Goal: Share content: Share content

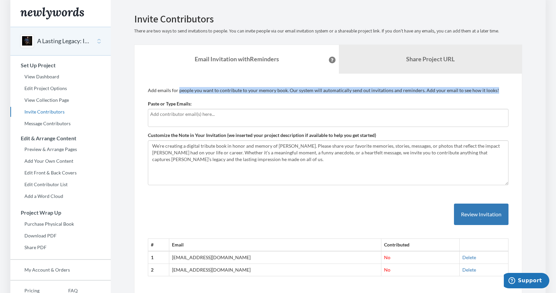
drag, startPoint x: 160, startPoint y: 87, endPoint x: 334, endPoint y: 97, distance: 174.4
click at [334, 97] on div "Add emails for people you want to contribute to your memory book. Our system wi…" at bounding box center [328, 185] width 361 height 196
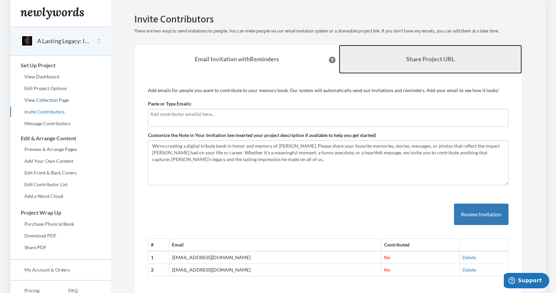
click at [420, 59] on b "Share Project URL" at bounding box center [430, 58] width 49 height 7
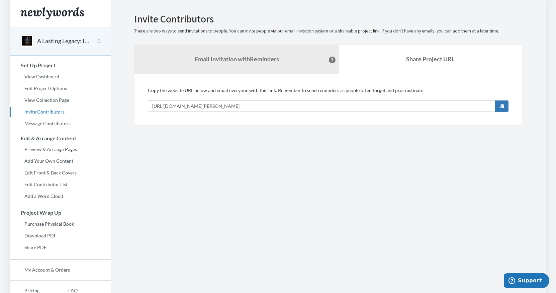
drag, startPoint x: 162, startPoint y: 88, endPoint x: 404, endPoint y: 91, distance: 242.0
click at [404, 91] on div "Copy the website URL below and email everyone with this link. Remember to send …" at bounding box center [328, 99] width 361 height 25
drag, startPoint x: 319, startPoint y: 87, endPoint x: 425, endPoint y: 87, distance: 106.8
click at [425, 87] on div "Copy the website URL below and email everyone with this link. Remember to send …" at bounding box center [328, 99] width 361 height 25
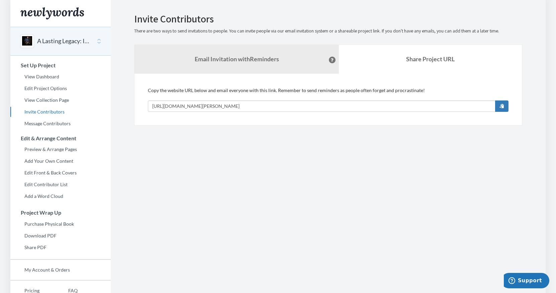
click at [425, 87] on div "Copy the website URL below and email everyone with this link. Remember to send …" at bounding box center [328, 99] width 361 height 25
click at [40, 102] on link "View Collection Page" at bounding box center [60, 100] width 100 height 10
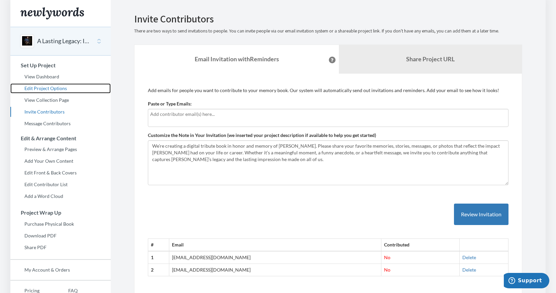
click at [51, 90] on link "Edit Project Options" at bounding box center [60, 88] width 100 height 10
